Goal: Task Accomplishment & Management: Manage account settings

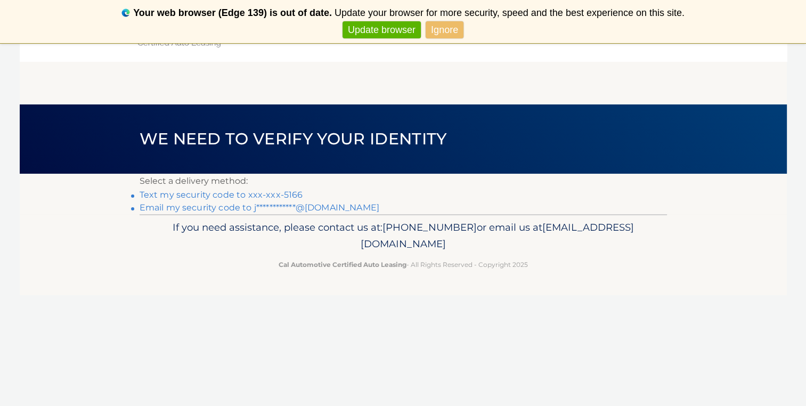
click at [447, 30] on link "Ignore" at bounding box center [444, 30] width 38 height 18
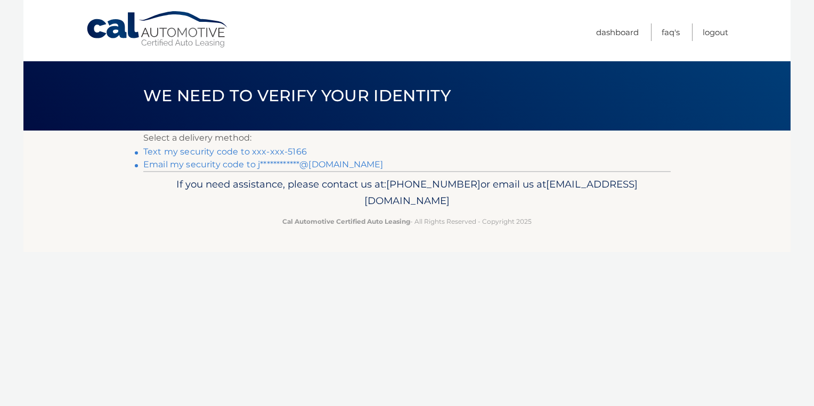
click at [242, 151] on link "Text my security code to xxx-xxx-5166" at bounding box center [224, 151] width 163 height 10
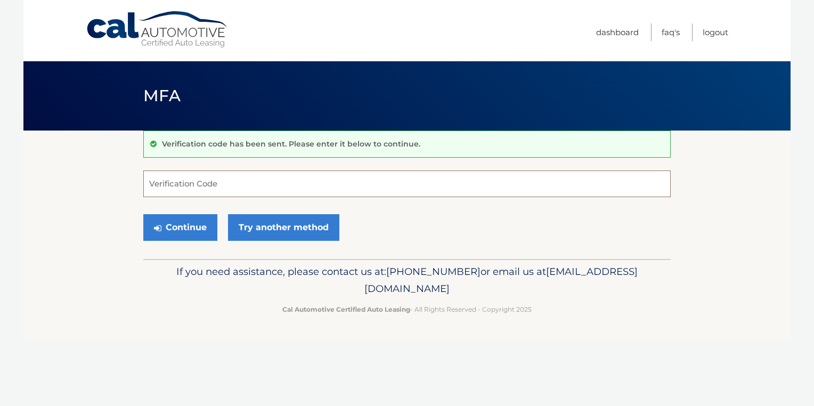
click at [268, 181] on input "Verification Code" at bounding box center [406, 183] width 527 height 27
type input "743057"
click at [185, 235] on button "Continue" at bounding box center [180, 227] width 74 height 27
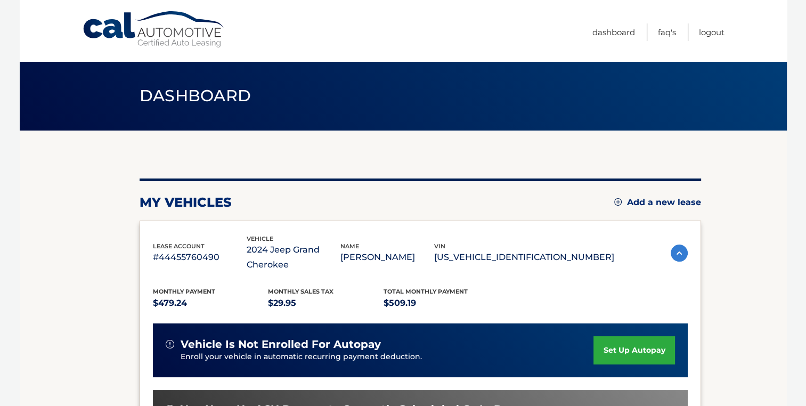
drag, startPoint x: 810, startPoint y: 159, endPoint x: 792, endPoint y: 146, distance: 22.2
click at [792, 146] on body "Cal Automotive Menu Dashboard FAQ's Logout" at bounding box center [403, 203] width 806 height 406
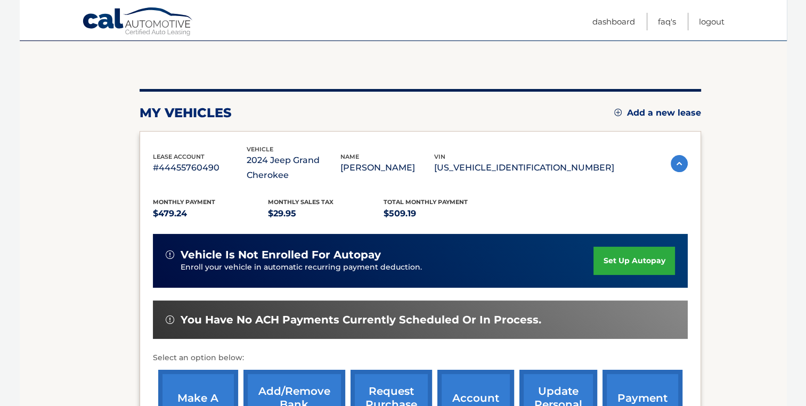
scroll to position [92, 0]
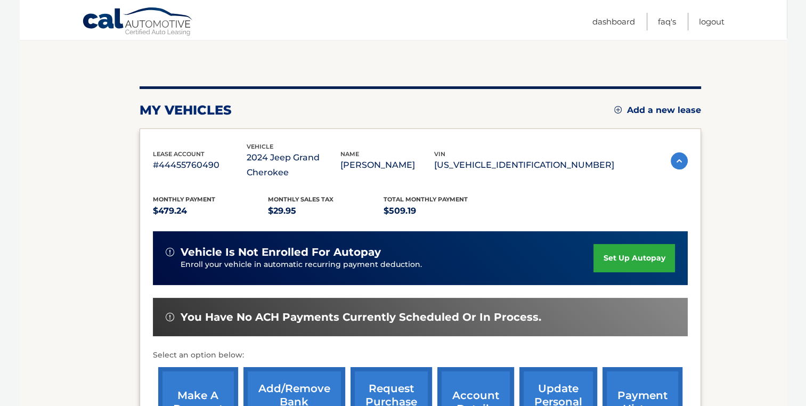
click at [615, 255] on link "set up autopay" at bounding box center [633, 258] width 81 height 28
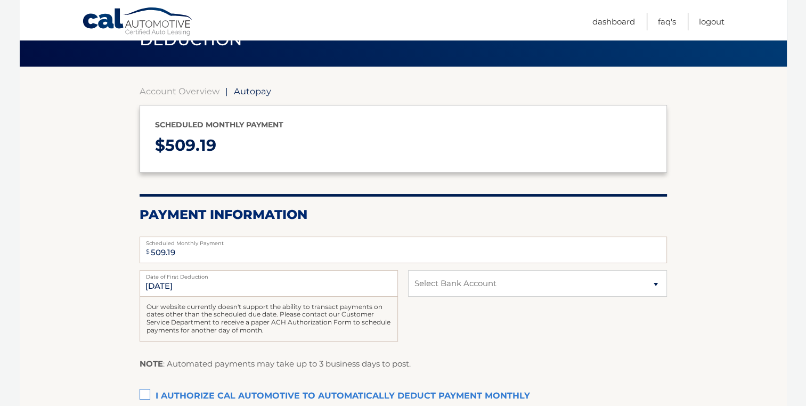
scroll to position [85, 0]
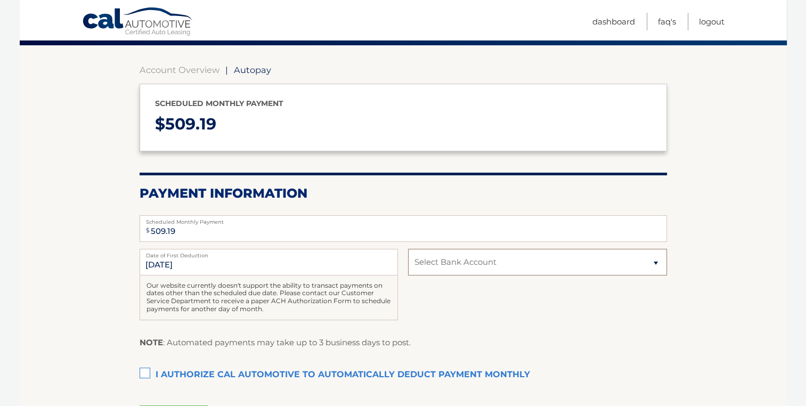
click at [654, 263] on select "Select Bank Account Checking MIDDLESEX SAVINGS *****6637 Checking MIDDLESEX SAV…" at bounding box center [537, 262] width 258 height 27
select select "NmFmOWVlZmQtODIyNC00ODFiLWJiY2MtNGJlYjU1OWJhN2M3"
click at [408, 249] on select "Select Bank Account Checking MIDDLESEX SAVINGS *****6637 Checking MIDDLESEX SAV…" at bounding box center [537, 262] width 258 height 27
click at [145, 372] on label "I authorize cal automotive to automatically deduct payment monthly This checkbo…" at bounding box center [402, 374] width 527 height 21
click at [0, 0] on input "I authorize cal automotive to automatically deduct payment monthly This checkbo…" at bounding box center [0, 0] width 0 height 0
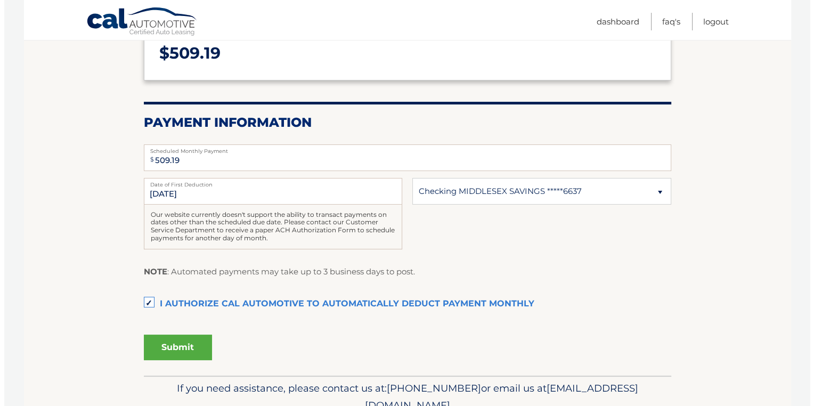
scroll to position [163, 0]
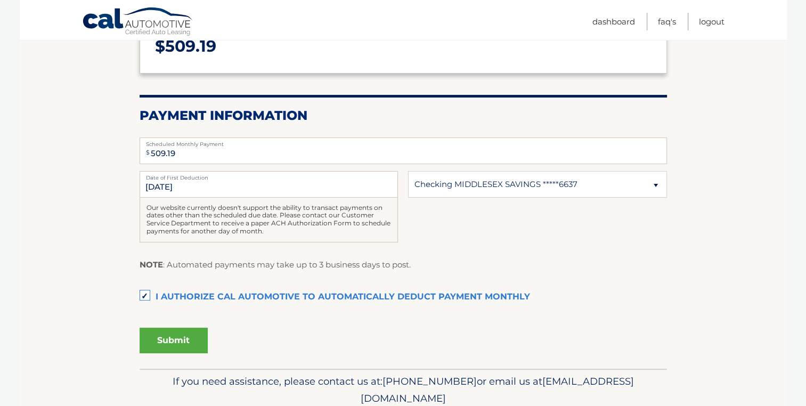
click at [179, 337] on button "Submit" at bounding box center [173, 340] width 68 height 26
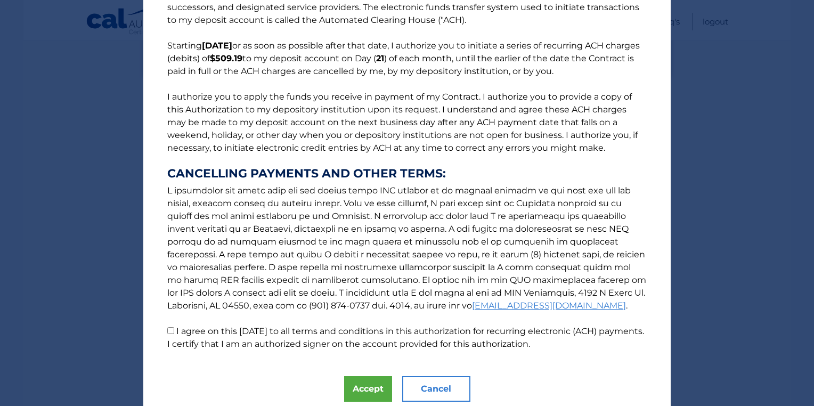
scroll to position [97, 0]
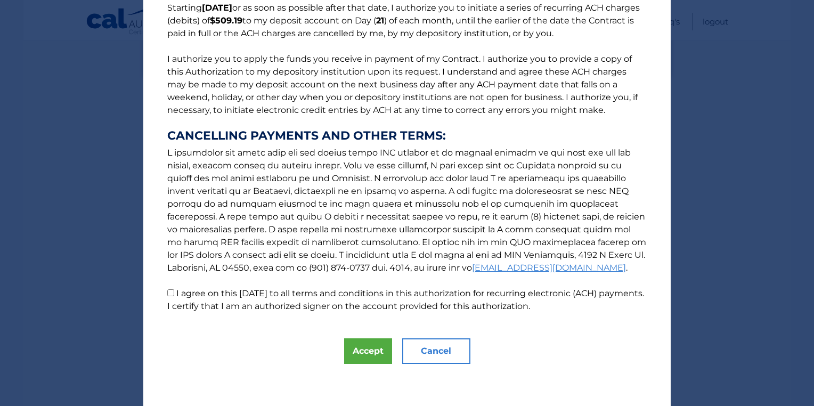
click at [167, 292] on input "I agree on this [DATE] to all terms and conditions in this authorization for re…" at bounding box center [170, 292] width 7 height 7
checkbox input "true"
click at [359, 354] on button "Accept" at bounding box center [368, 351] width 48 height 26
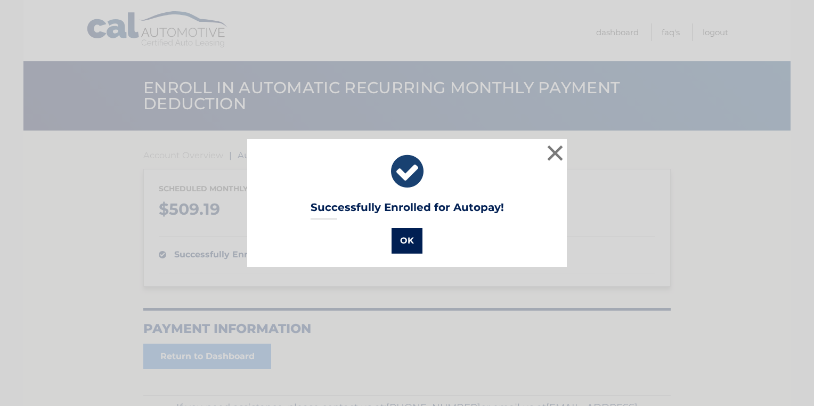
click at [408, 237] on button "OK" at bounding box center [406, 241] width 31 height 26
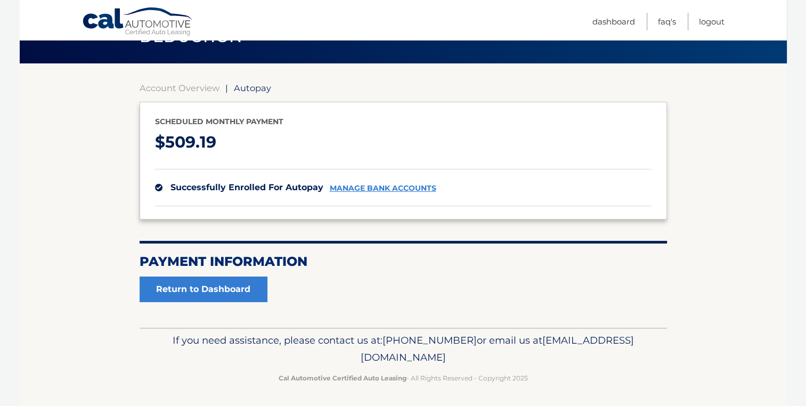
scroll to position [68, 0]
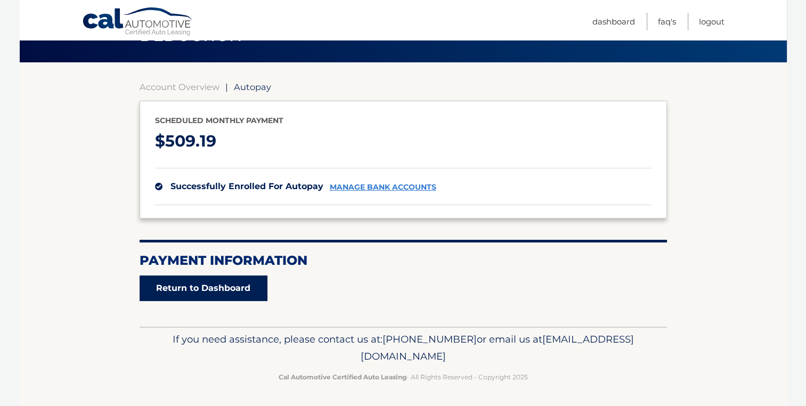
click at [248, 287] on link "Return to Dashboard" at bounding box center [203, 288] width 128 height 26
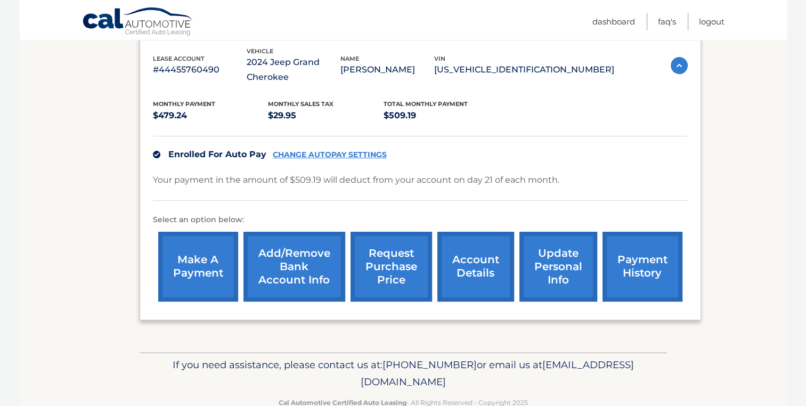
scroll to position [212, 0]
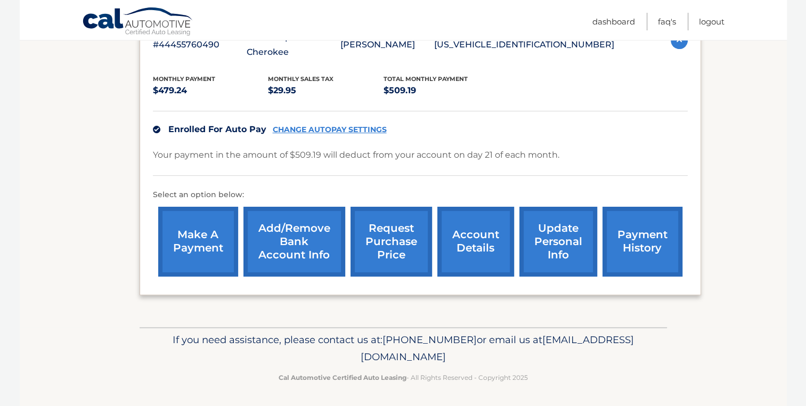
click at [736, 247] on section "my vehicles Add a new lease lease account #44455760490 vehicle 2024 Jeep Grand …" at bounding box center [403, 122] width 767 height 409
click at [712, 20] on link "Logout" at bounding box center [712, 22] width 26 height 18
